Goal: Use online tool/utility: Utilize a website feature to perform a specific function

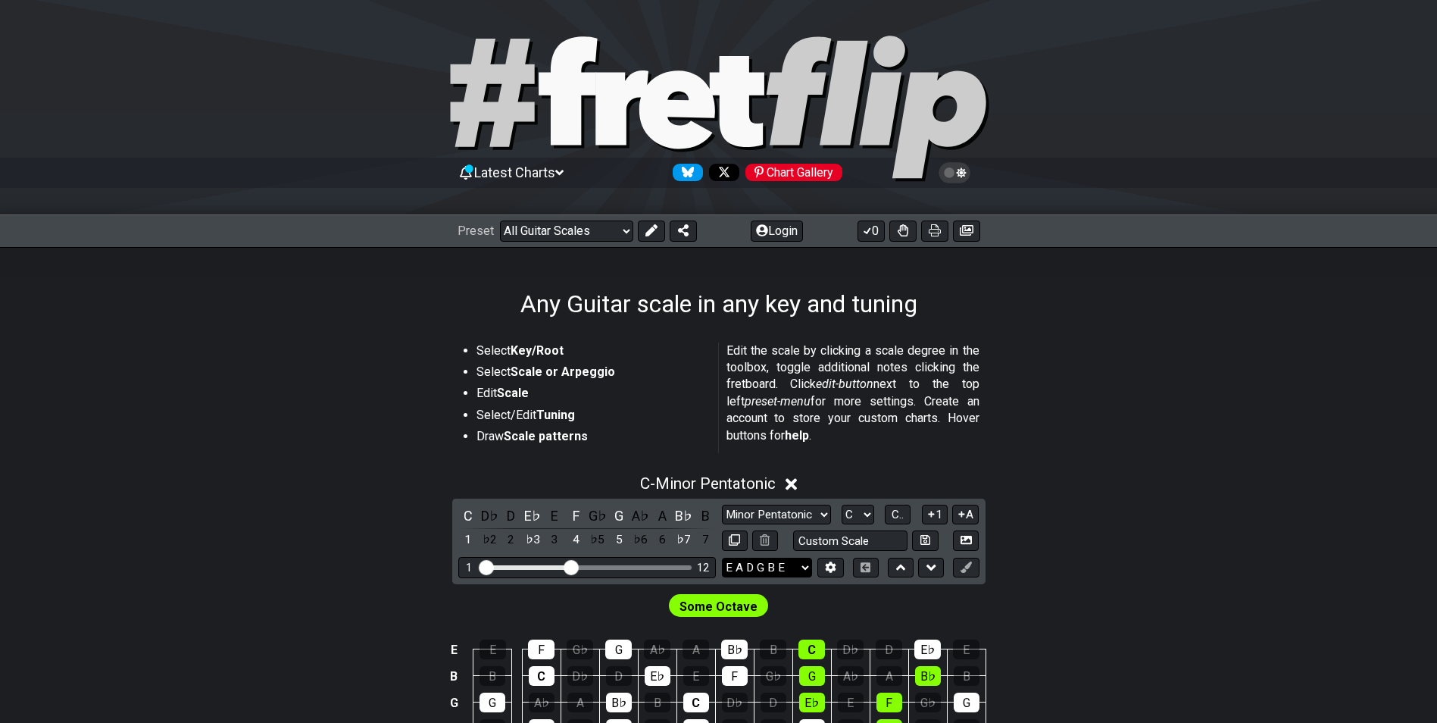
click at [807, 564] on select "E A D G B E E A D G B E E A D G B E B E A D F♯ B A D G C E A D A D G B E E♭ A♭ …" at bounding box center [767, 568] width 90 height 20
drag, startPoint x: 1089, startPoint y: 518, endPoint x: 1074, endPoint y: 505, distance: 19.8
click at [1083, 511] on div "C - Minor Pentatonic C D♭ D E♭ E F G♭ G A♭ A B♭ B 1 ♭2 2 ♭3 3 4 ♭5 5 ♭6 6 ♭7 7 …" at bounding box center [718, 649] width 1437 height 368
click at [831, 568] on icon at bounding box center [830, 566] width 11 height 11
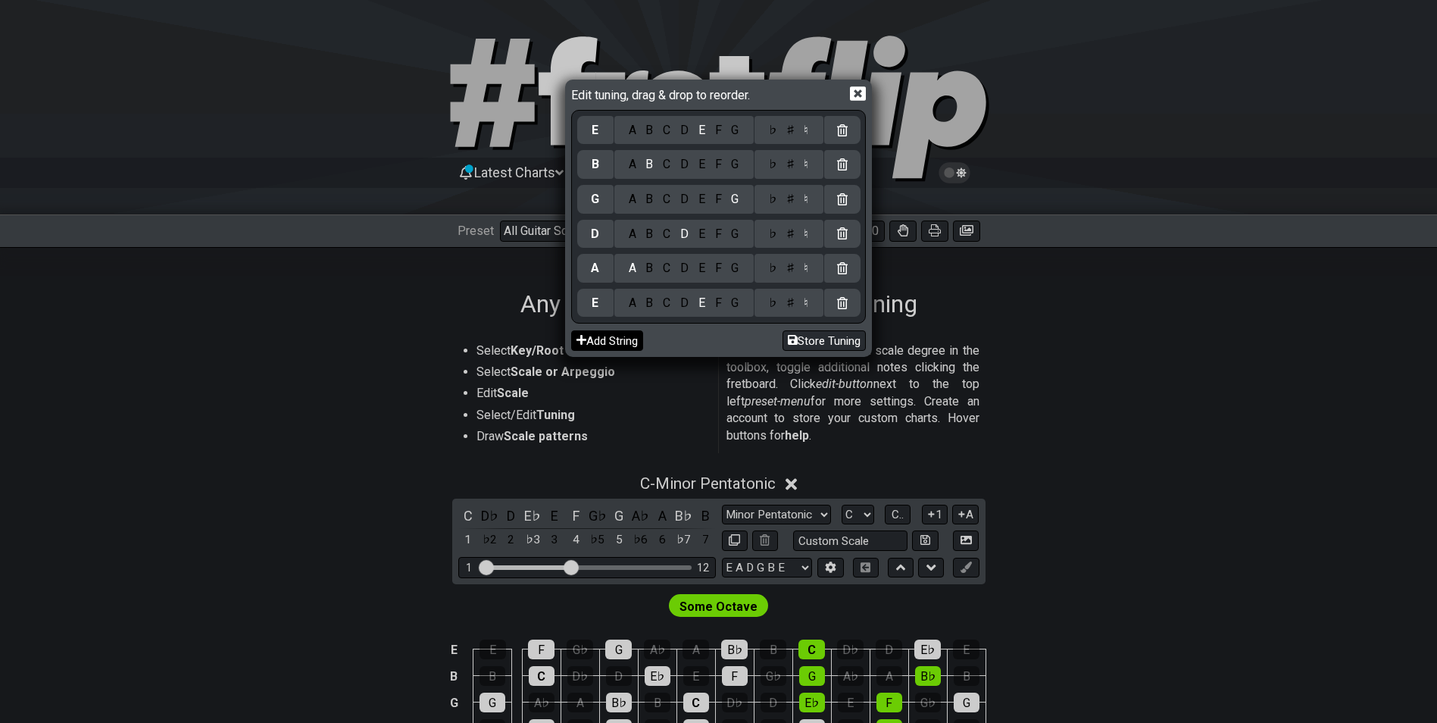
click at [620, 342] on button "Add String" at bounding box center [607, 340] width 72 height 20
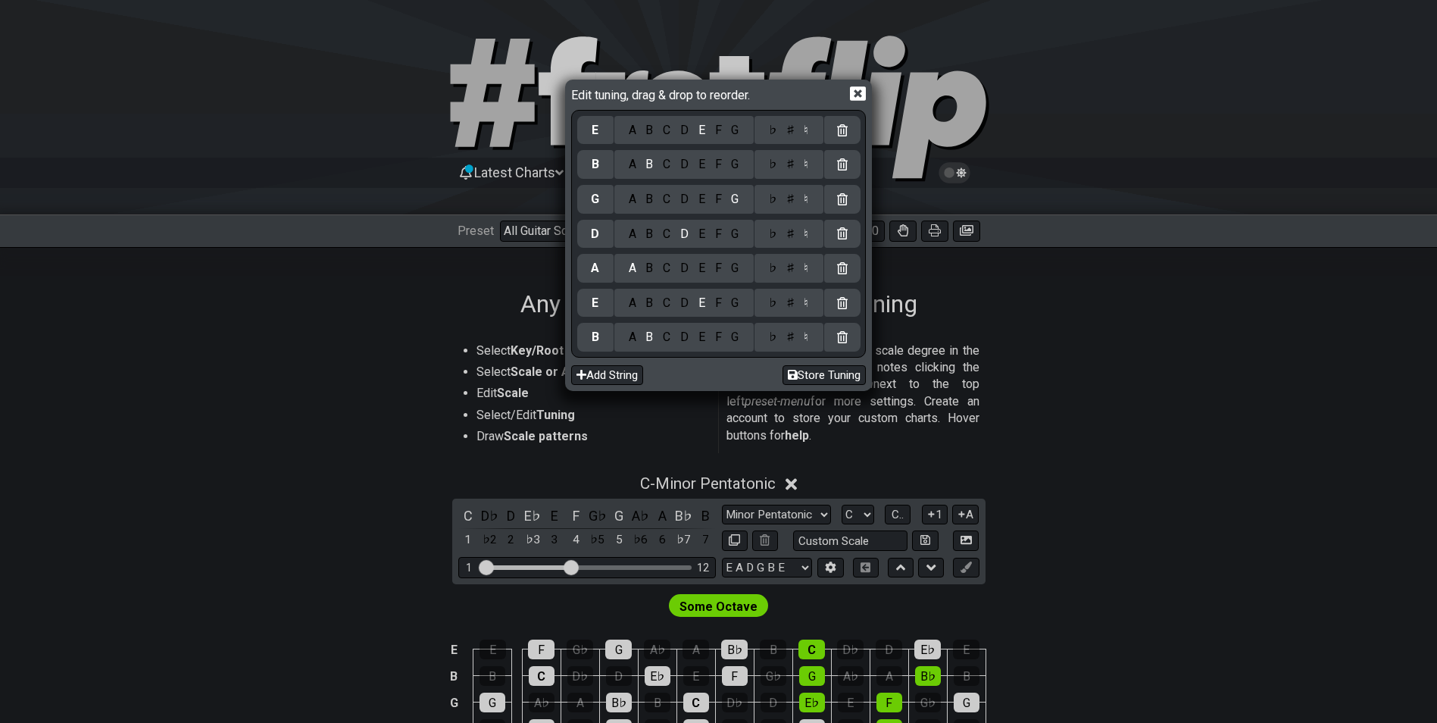
drag, startPoint x: 844, startPoint y: 335, endPoint x: 839, endPoint y: 304, distance: 31.5
click at [844, 334] on icon at bounding box center [842, 337] width 11 height 12
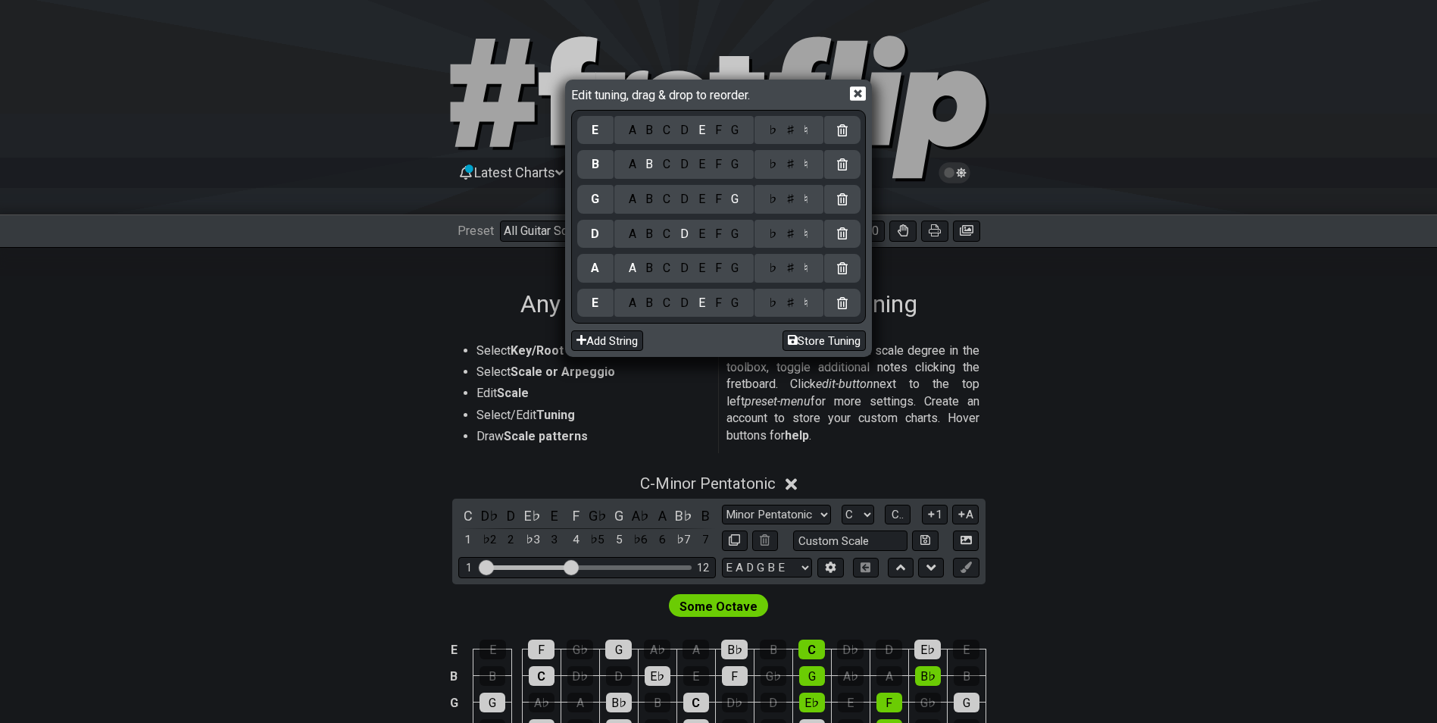
click at [839, 294] on div at bounding box center [842, 303] width 36 height 29
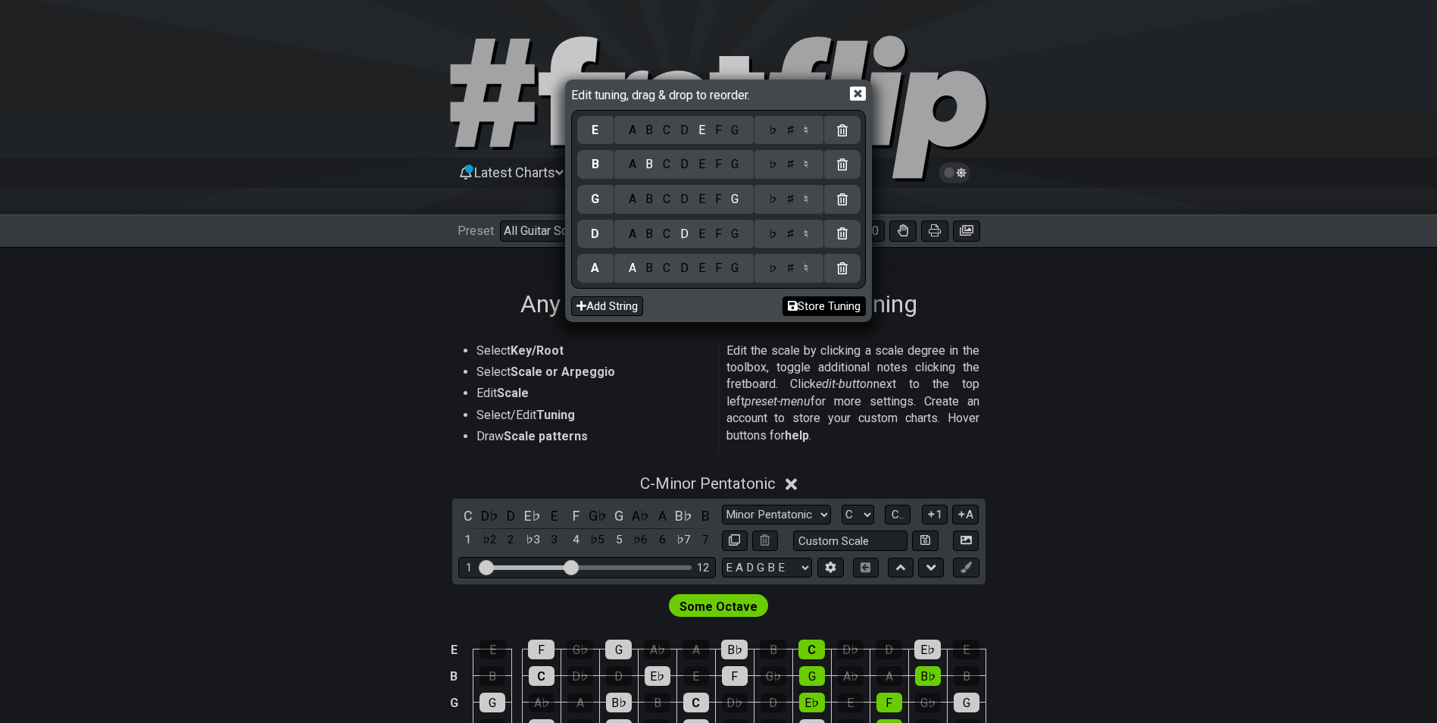
click at [833, 264] on div at bounding box center [842, 268] width 36 height 29
click at [613, 167] on div "B" at bounding box center [595, 164] width 36 height 29
click at [703, 164] on div "E" at bounding box center [701, 164] width 17 height 17
click at [699, 229] on div "E" at bounding box center [701, 234] width 17 height 17
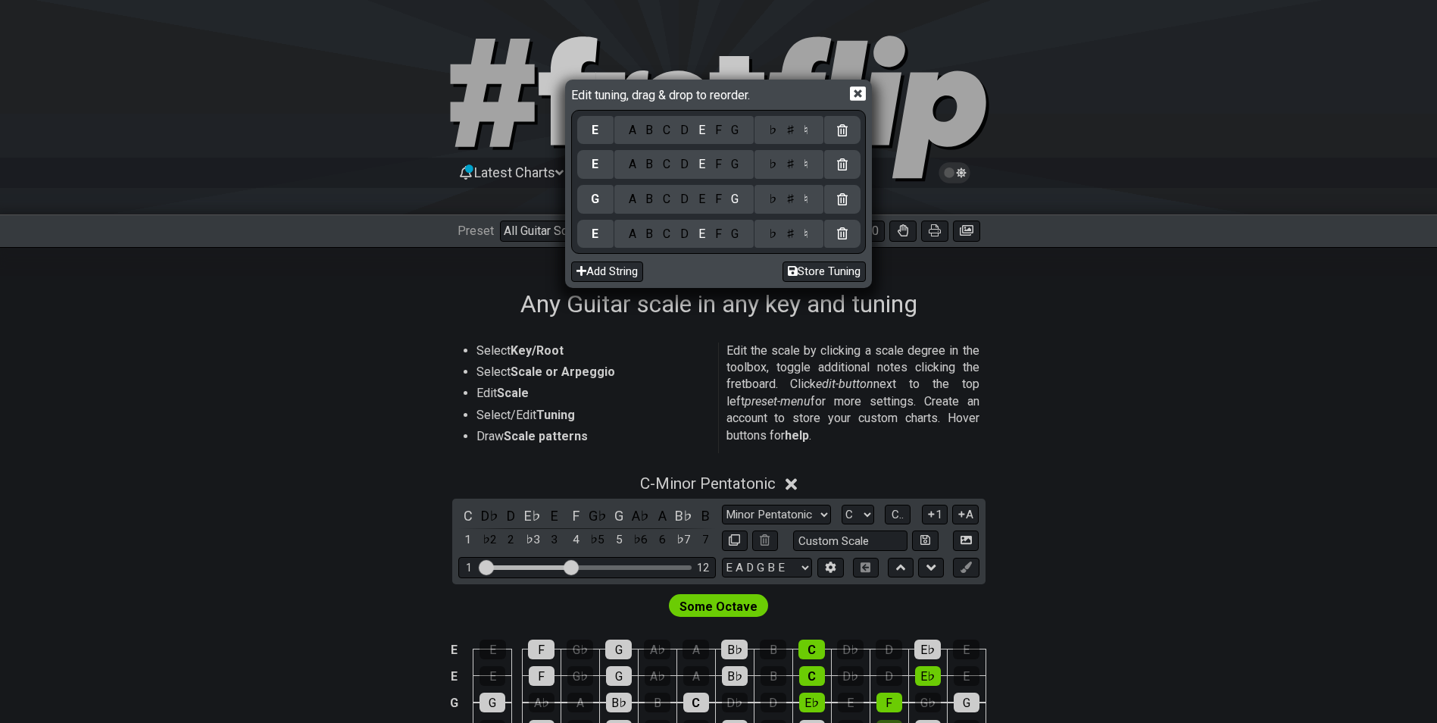
click at [631, 202] on div "A" at bounding box center [632, 199] width 17 height 17
click at [652, 127] on div "B" at bounding box center [649, 130] width 17 height 17
click at [855, 88] on icon at bounding box center [858, 94] width 16 height 14
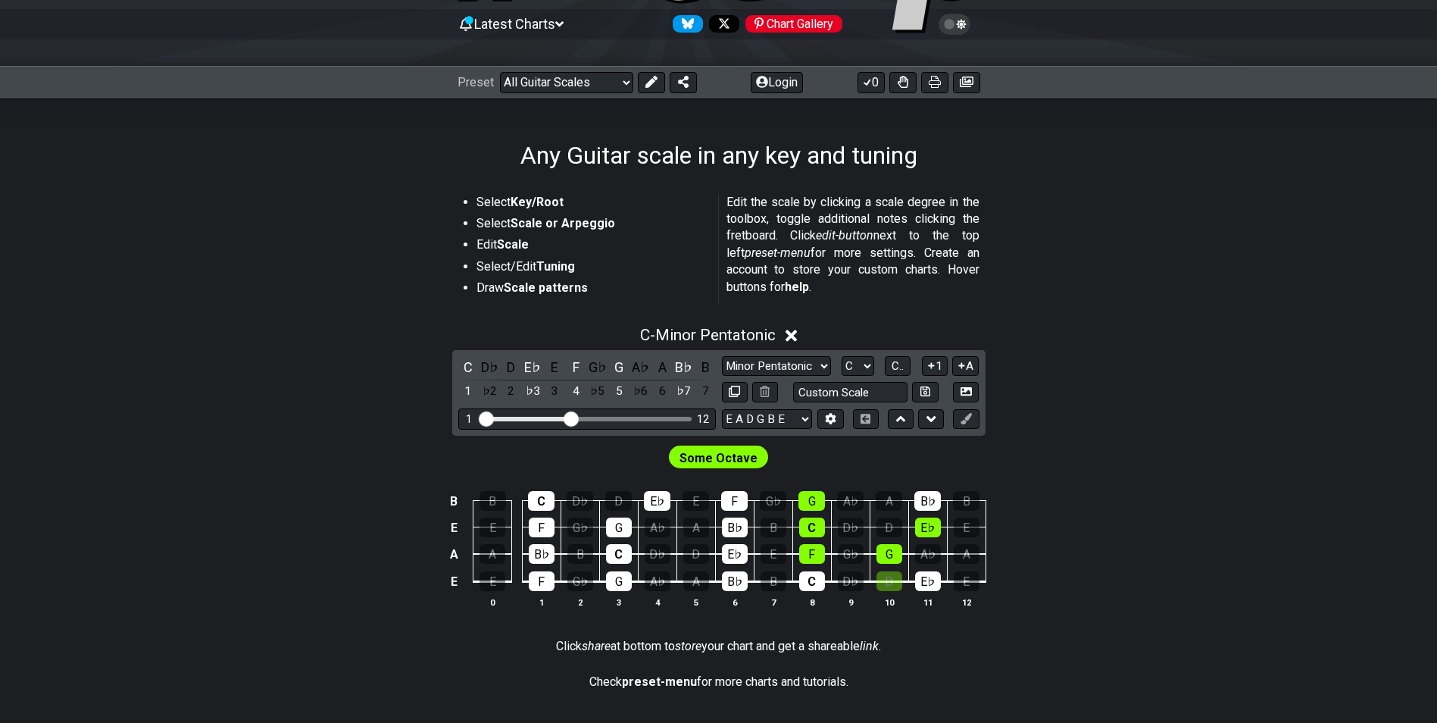
scroll to position [152, 0]
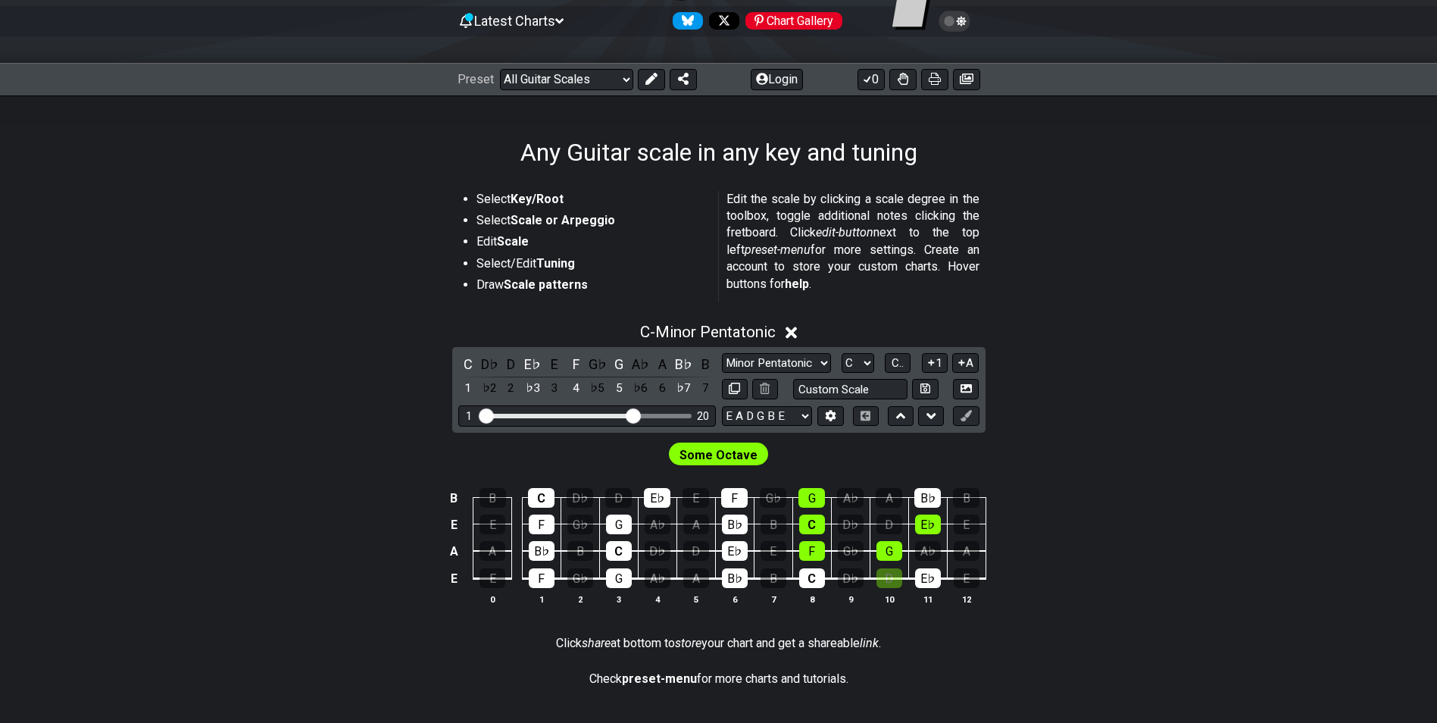
drag, startPoint x: 577, startPoint y: 411, endPoint x: 631, endPoint y: 411, distance: 53.8
click at [631, 414] on input "Visible fret range" at bounding box center [587, 414] width 215 height 0
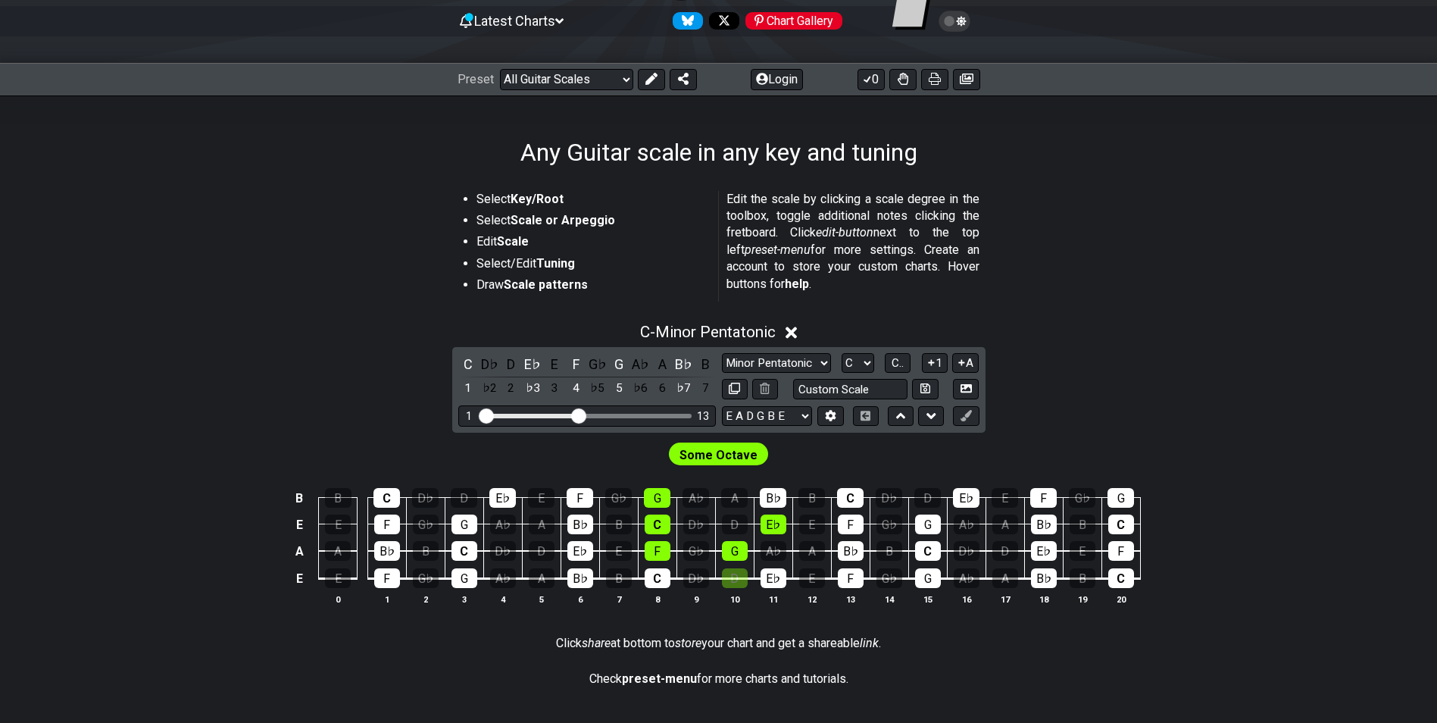
drag, startPoint x: 631, startPoint y: 411, endPoint x: 581, endPoint y: 415, distance: 50.2
click at [581, 414] on input "Visible fret range" at bounding box center [587, 414] width 215 height 0
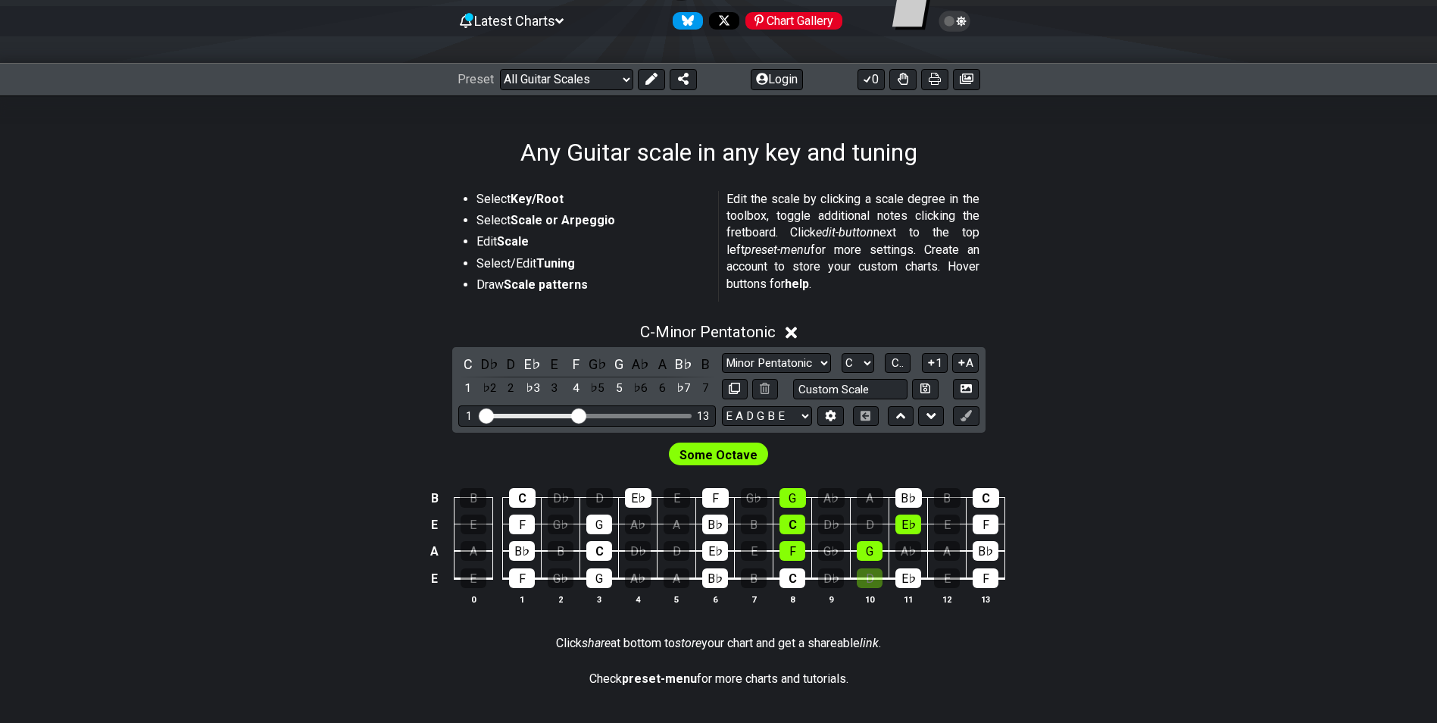
click at [591, 412] on div "1 13" at bounding box center [587, 415] width 258 height 20
drag, startPoint x: 579, startPoint y: 411, endPoint x: 589, endPoint y: 411, distance: 9.8
click at [589, 414] on input "Visible fret range" at bounding box center [587, 414] width 215 height 0
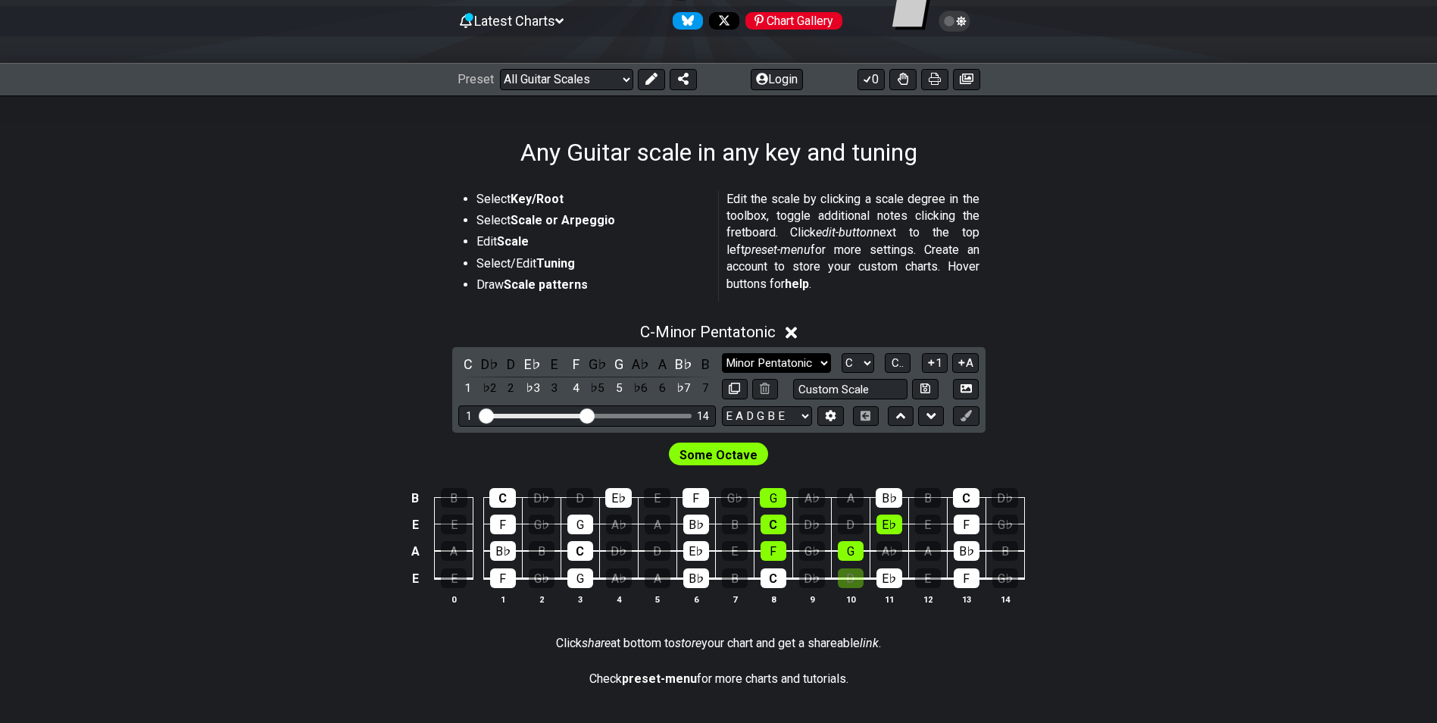
click at [776, 361] on select "Minor Pentatonic Root Minor Pentatonic Major Pentatonic Minor Blues Major Blues…" at bounding box center [776, 363] width 109 height 20
click at [722, 353] on select "Minor Pentatonic Root Minor Pentatonic Major Pentatonic Minor Blues Major Blues…" at bounding box center [776, 363] width 109 height 20
click at [786, 353] on select "Minor Pentatonic Root Minor Pentatonic Major Pentatonic Minor Blues Major Blues…" at bounding box center [776, 363] width 109 height 20
click at [722, 353] on select "Minor Pentatonic Root Minor Pentatonic Major Pentatonic Minor Blues Major Blues…" at bounding box center [776, 363] width 109 height 20
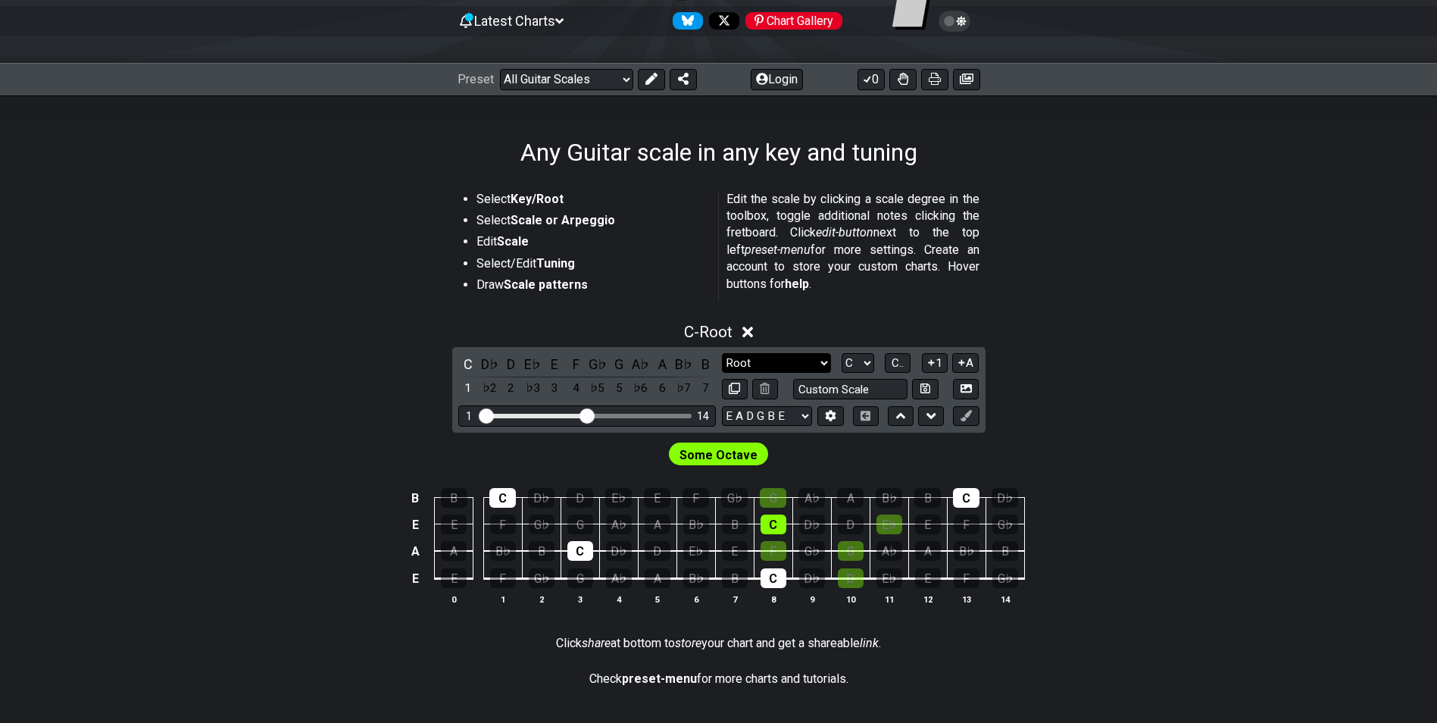
click at [778, 364] on select "Minor Pentatonic Root Minor Pentatonic Major Pentatonic Minor Blues Major Blues…" at bounding box center [776, 363] width 109 height 20
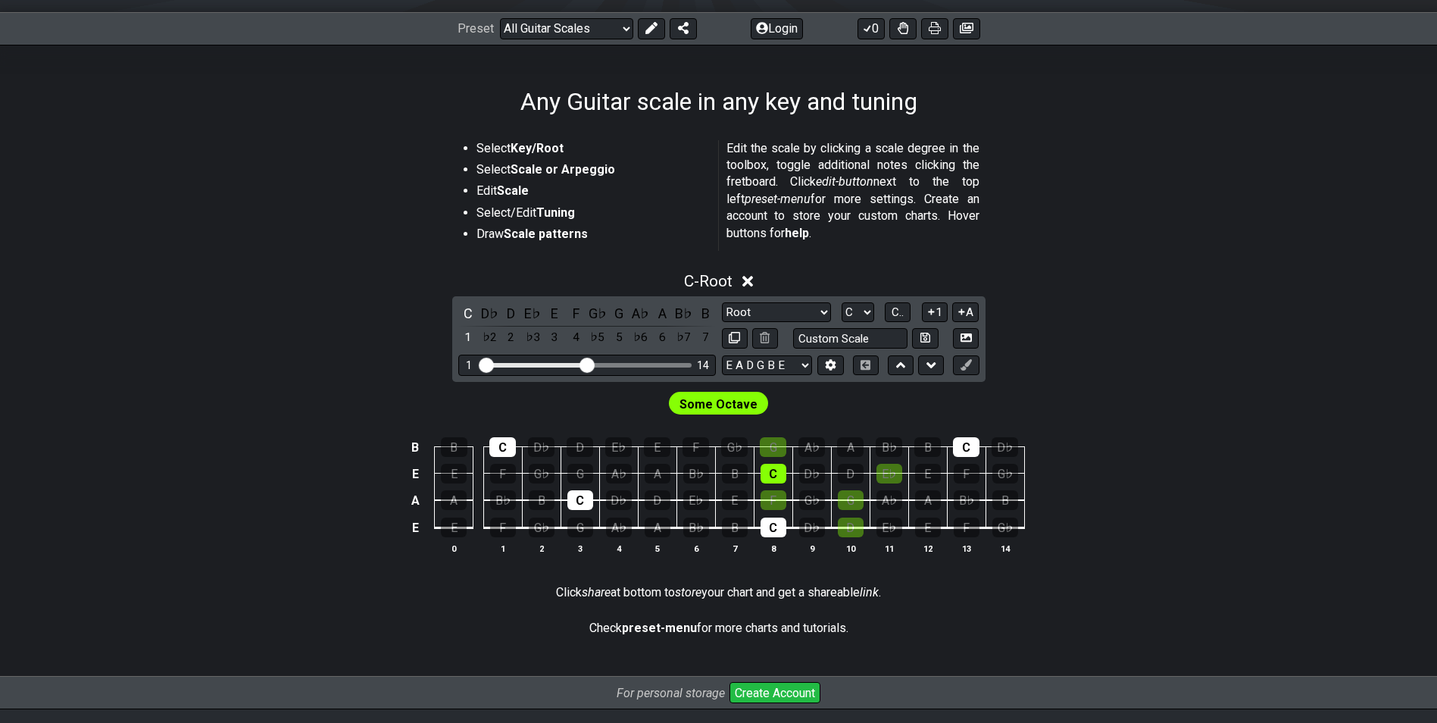
scroll to position [3, 0]
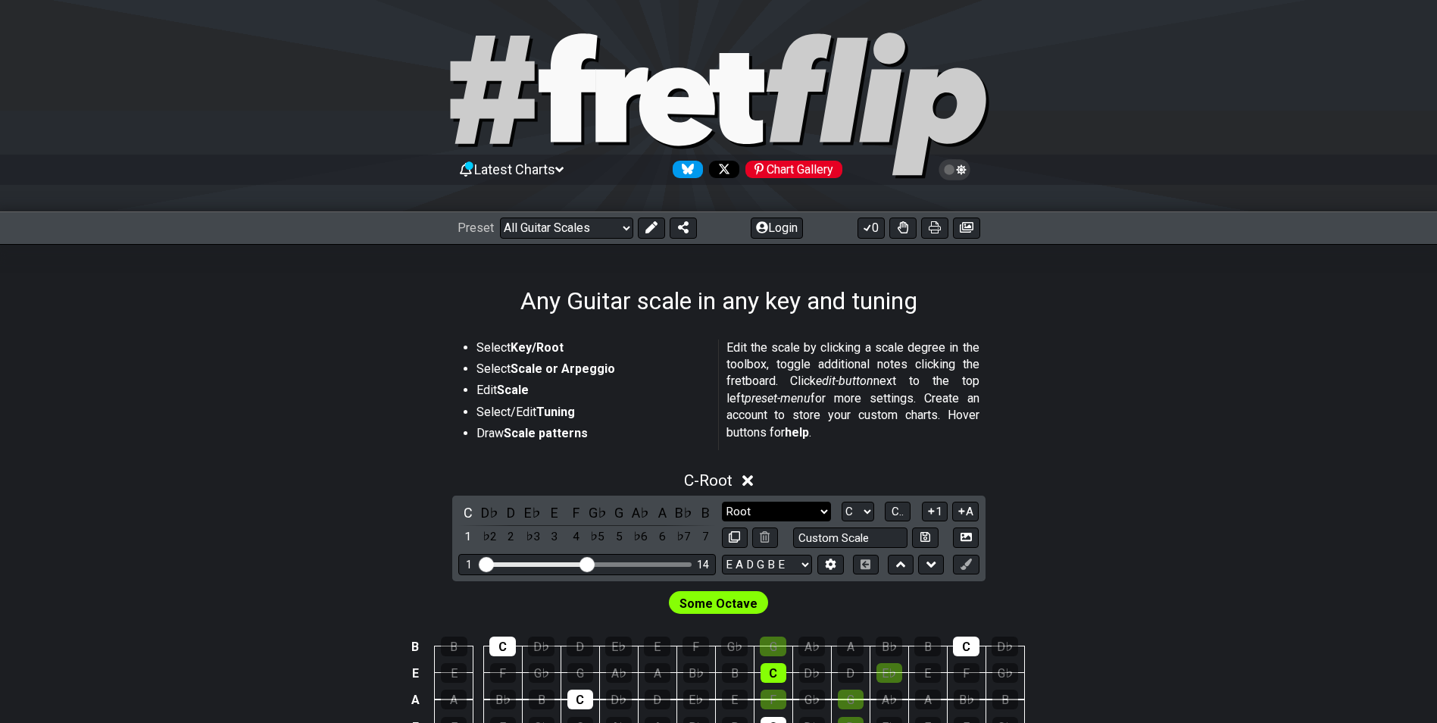
click at [783, 505] on select "Minor Pentatonic Root Minor Pentatonic Major Pentatonic Minor Blues Major Blues…" at bounding box center [776, 512] width 109 height 20
click at [722, 502] on select "Minor Pentatonic Root Minor Pentatonic Major Pentatonic Minor Blues Major Blues…" at bounding box center [776, 512] width 109 height 20
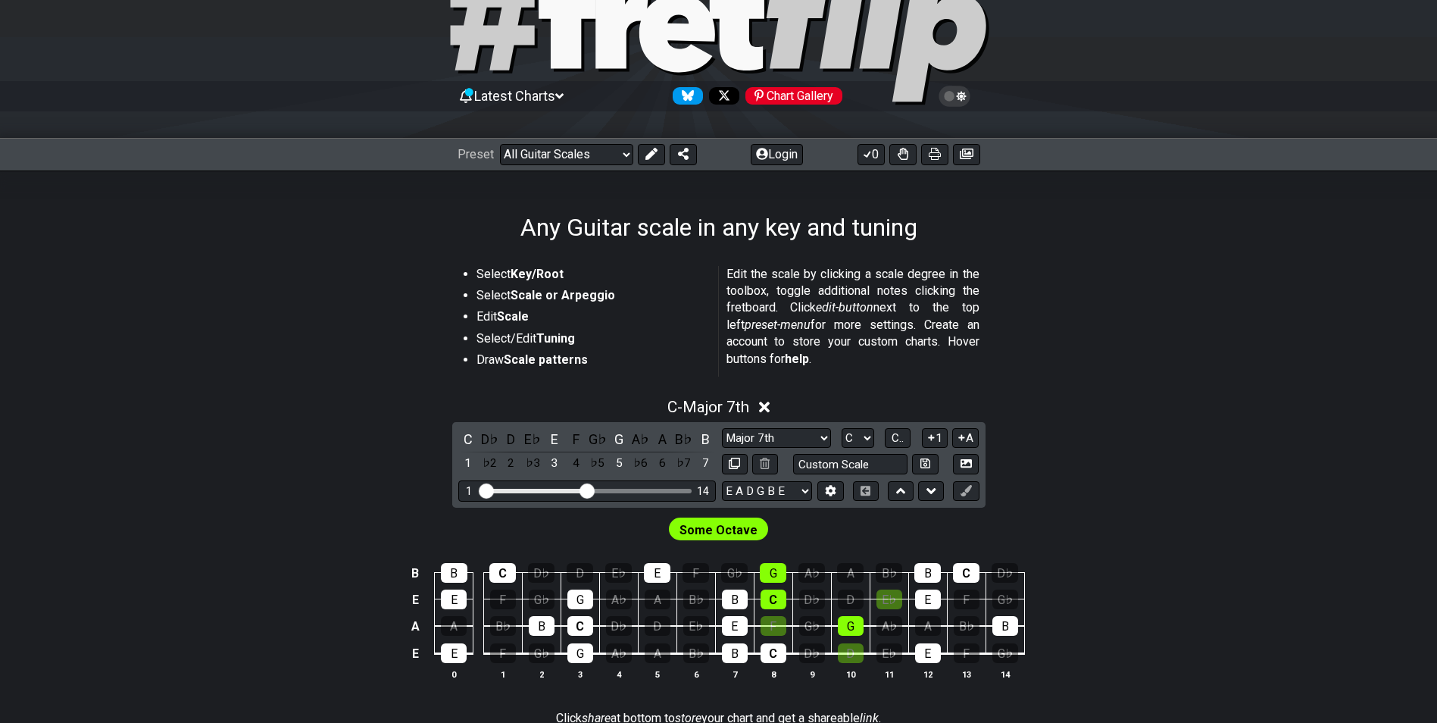
scroll to position [79, 0]
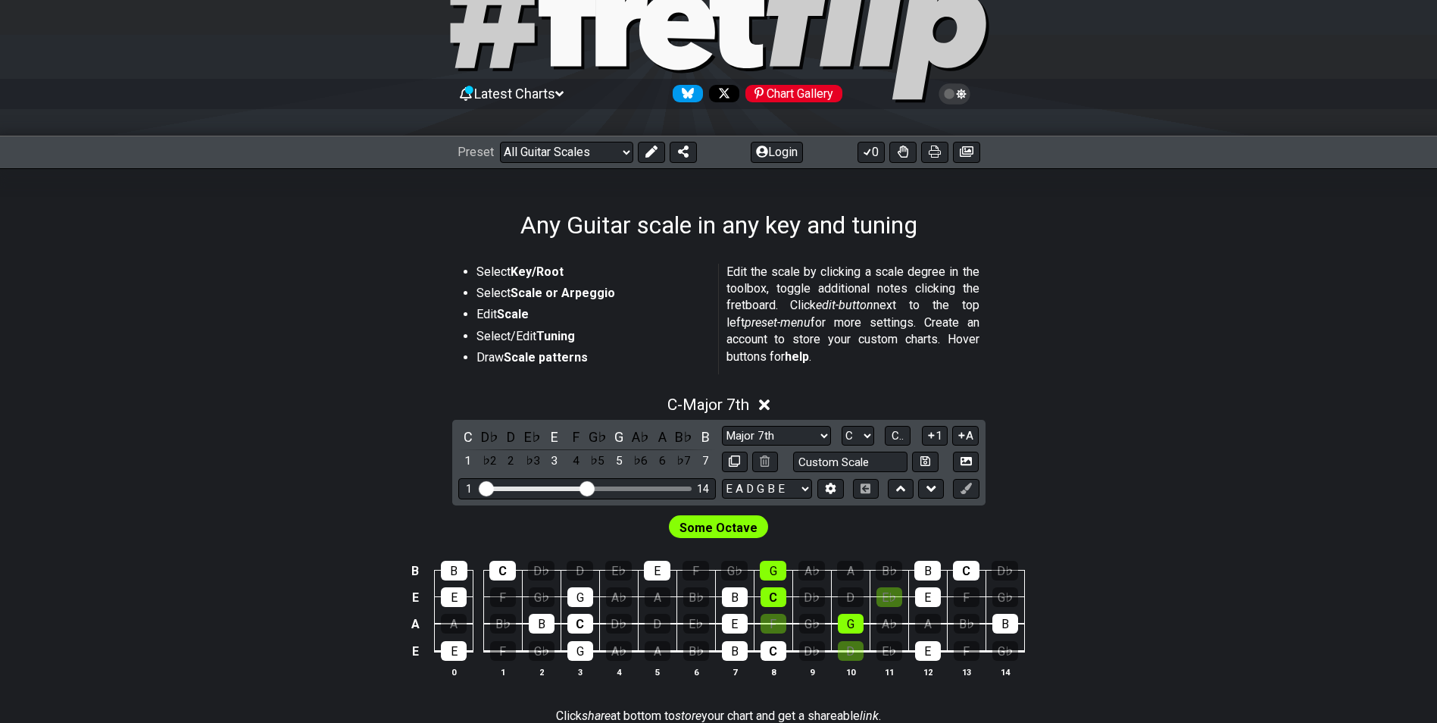
drag, startPoint x: 794, startPoint y: 433, endPoint x: 811, endPoint y: 423, distance: 19.8
click at [795, 434] on select "Minor Pentatonic Root Minor Pentatonic Major Pentatonic Minor Blues Major Blues…" at bounding box center [776, 436] width 109 height 20
click at [722, 426] on select "Minor Pentatonic Root Minor Pentatonic Major Pentatonic Minor Blues Major Blues…" at bounding box center [776, 436] width 109 height 20
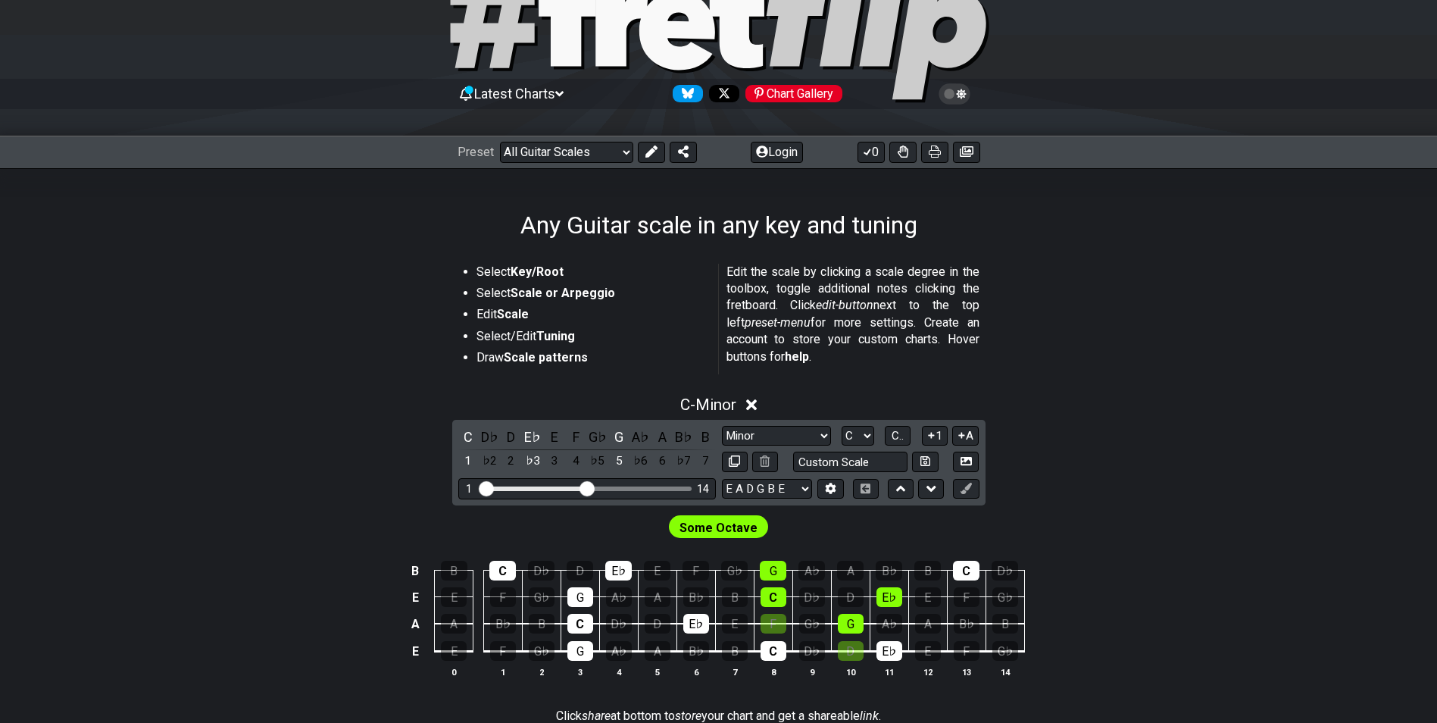
click at [1271, 424] on div "C - Minor C D♭ D E♭ E F G♭ G A♭ A B♭ B 1 ♭2 2 ♭3 3 4 ♭5 5 ♭6 6 ♭7 7 Minor Penta…" at bounding box center [718, 542] width 1437 height 313
click at [621, 442] on div "G" at bounding box center [619, 437] width 20 height 20
click at [746, 439] on select "Minor Pentatonic Root Minor Pentatonic Major Pentatonic Minor Blues Major Blues…" at bounding box center [776, 436] width 109 height 20
select select "Dominant 7th"
click at [722, 426] on select "Minor Pentatonic Root Minor Pentatonic Major Pentatonic Minor Blues Major Blues…" at bounding box center [776, 436] width 109 height 20
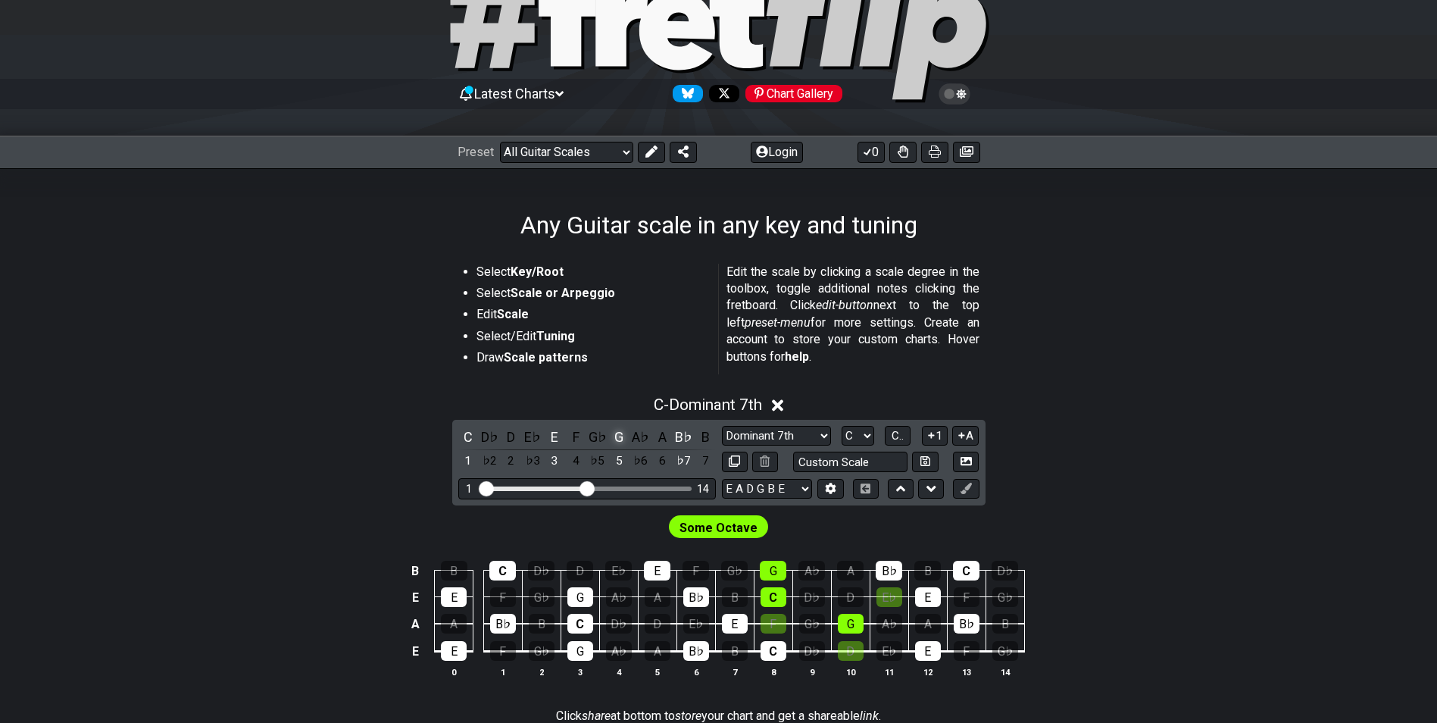
click at [626, 428] on div "G" at bounding box center [619, 437] width 20 height 20
click at [552, 439] on div "E" at bounding box center [555, 437] width 20 height 20
click at [467, 431] on div "C" at bounding box center [468, 437] width 20 height 20
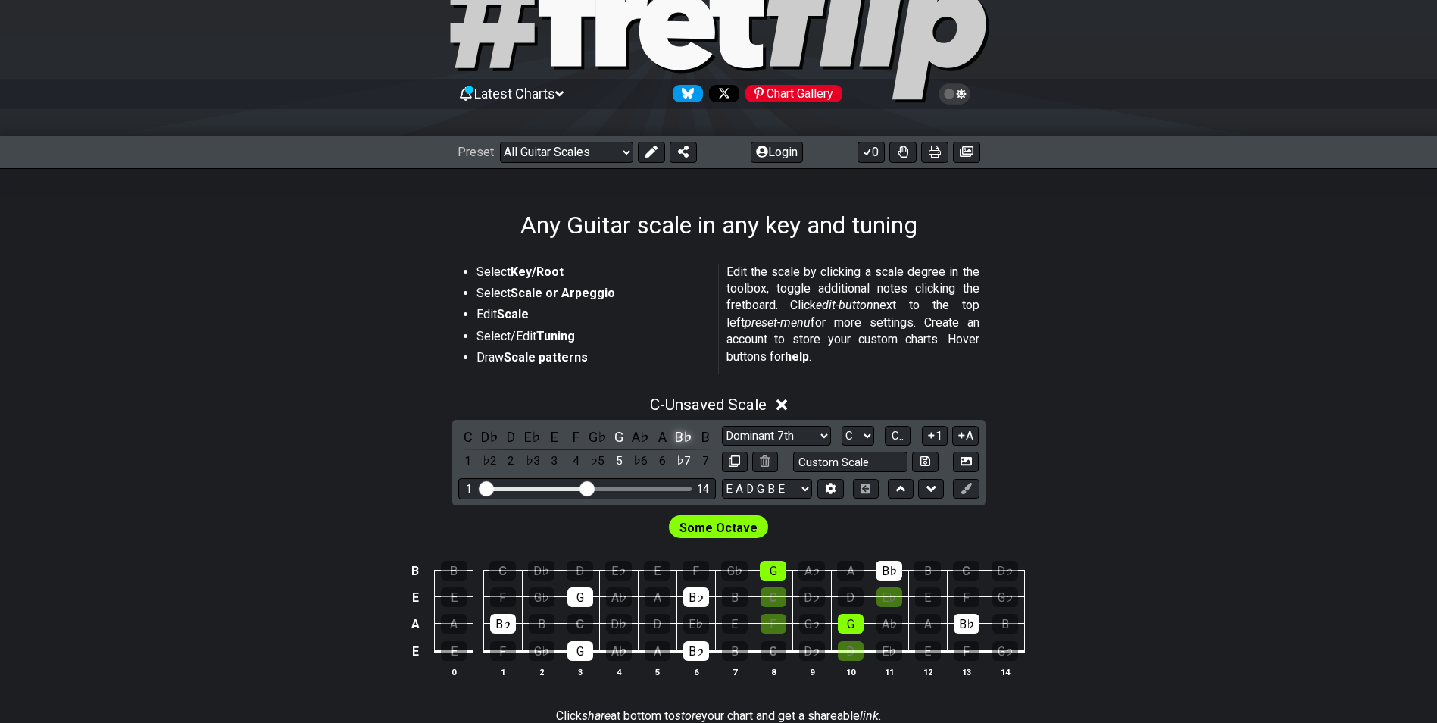
click at [687, 435] on div "B♭" at bounding box center [684, 437] width 20 height 20
click at [687, 435] on div "A♯" at bounding box center [684, 437] width 20 height 20
click at [797, 439] on select "Minor Pentatonic Root Minor Pentatonic Major Pentatonic Minor Blues Major Blues…" at bounding box center [776, 436] width 109 height 20
click at [722, 426] on select "Minor Pentatonic Root Minor Pentatonic Major Pentatonic Minor Blues Major Blues…" at bounding box center [776, 436] width 109 height 20
click at [466, 433] on div "C" at bounding box center [468, 437] width 20 height 20
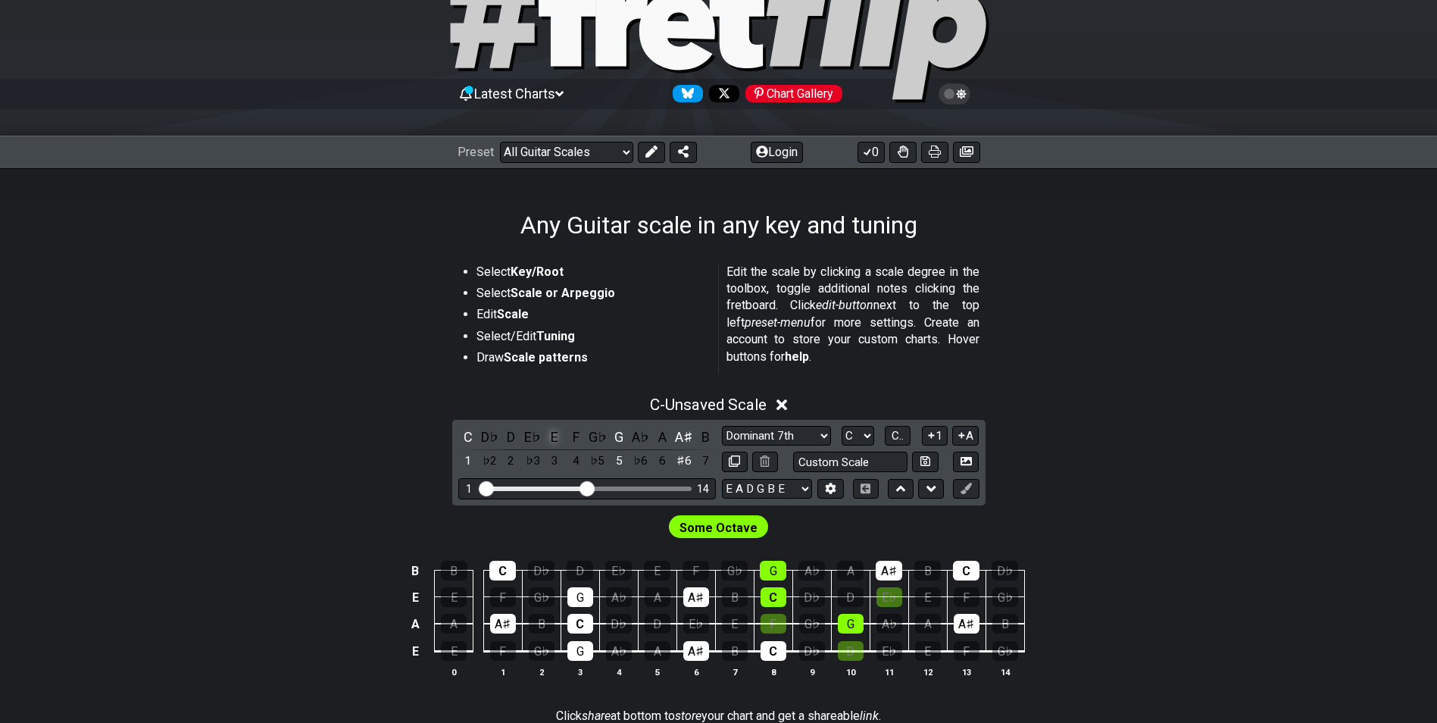
click at [558, 429] on div "E" at bounding box center [555, 437] width 20 height 20
click at [688, 438] on div "A♯" at bounding box center [684, 437] width 20 height 20
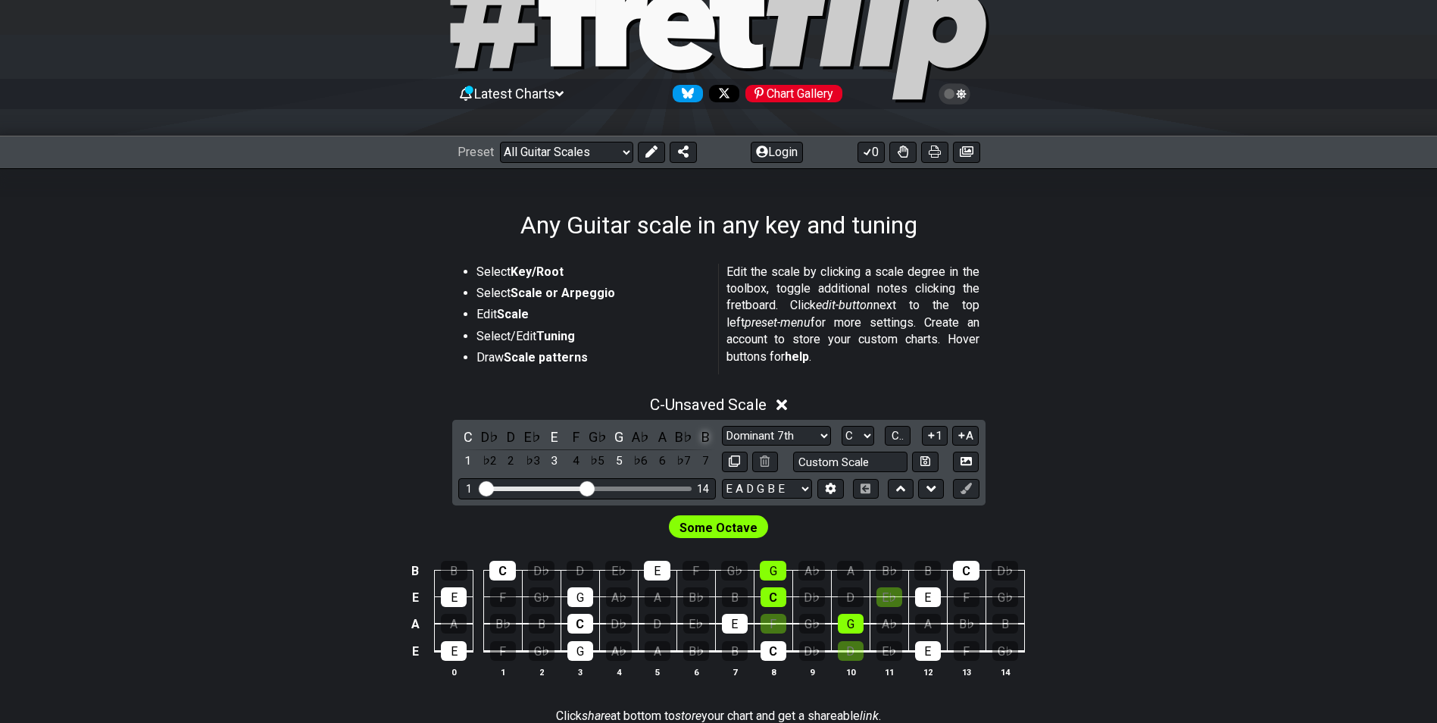
click at [705, 428] on div "B" at bounding box center [705, 437] width 20 height 20
click at [874, 445] on div "Minor Pentatonic Root Minor Pentatonic Major Pentatonic Minor Blues Major Blues…" at bounding box center [851, 436] width 258 height 20
click at [872, 439] on select "A♭ A A♯ B♭ B C C♯ D♭ D D♯ E♭ E F F♯ G♭ G G♯" at bounding box center [858, 436] width 33 height 20
select select "G"
click at [842, 426] on select "A♭ A A♯ B♭ B C C♯ D♭ D D♯ E♭ E F F♯ G♭ G G♯" at bounding box center [858, 436] width 33 height 20
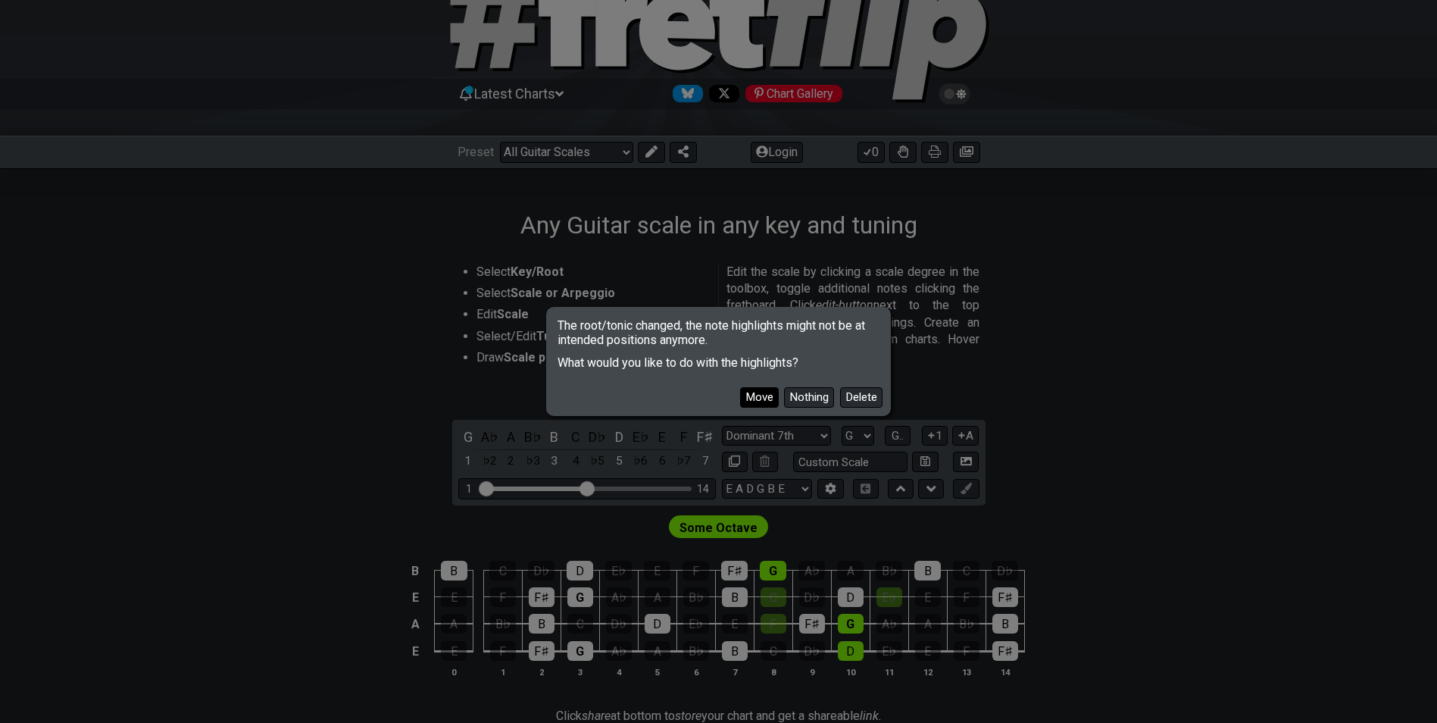
click at [753, 405] on button "Move" at bounding box center [759, 397] width 39 height 20
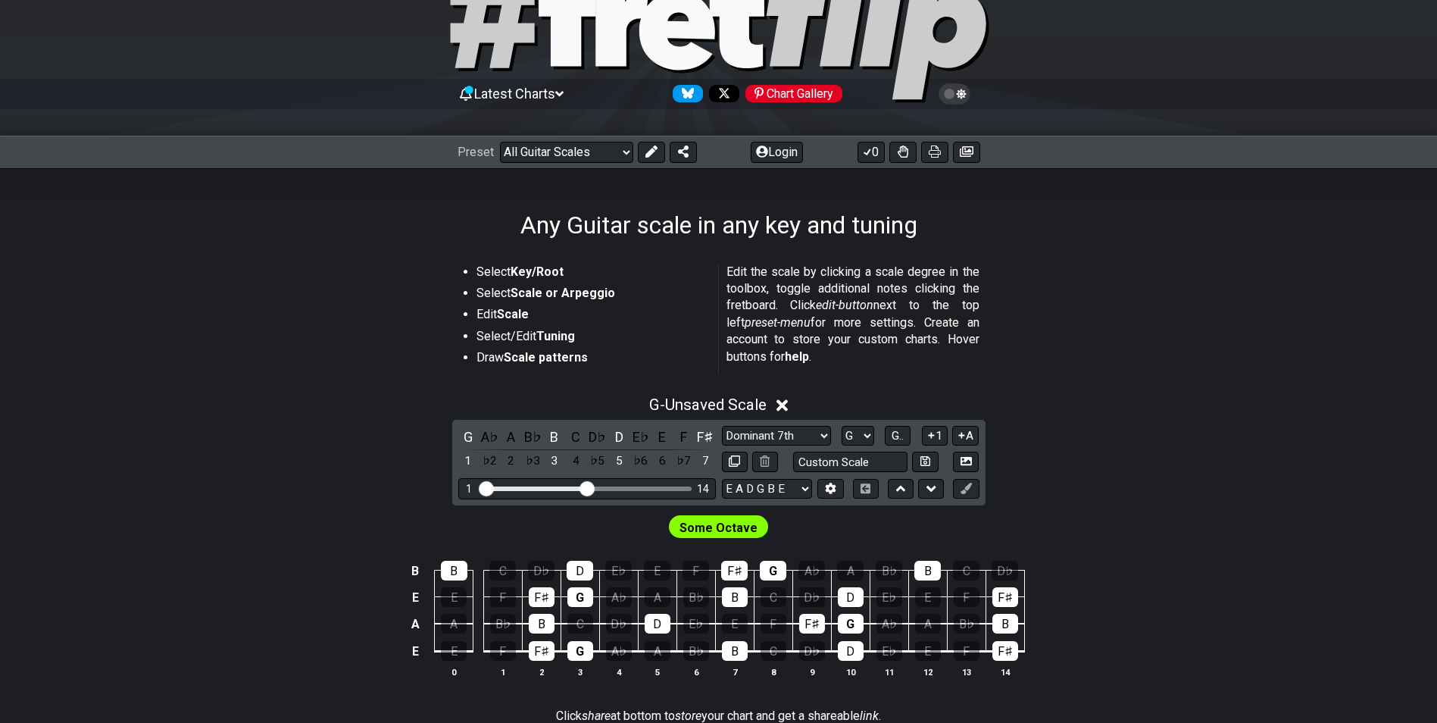
click at [982, 410] on div "G - Unsaved Scale" at bounding box center [718, 400] width 1437 height 28
